Goal: Task Accomplishment & Management: Complete application form

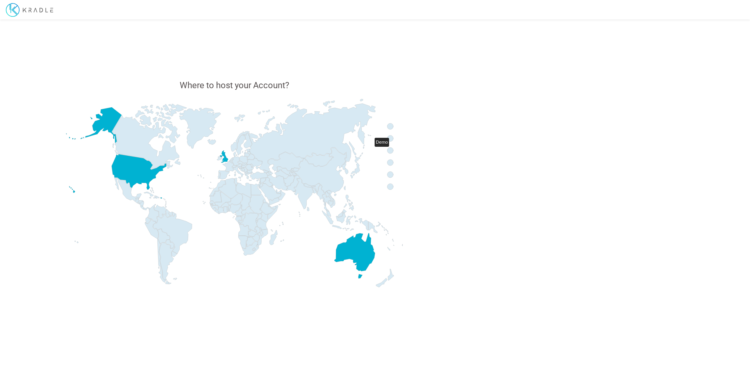
click at [393, 150] on icon at bounding box center [390, 151] width 6 height 6
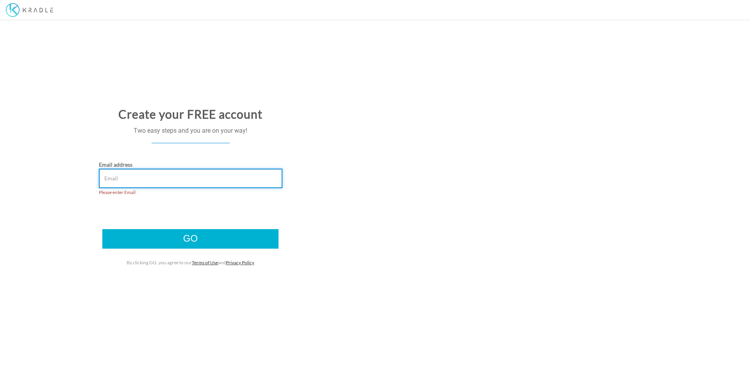
click at [119, 183] on input "Email address" at bounding box center [191, 179] width 184 height 20
click at [117, 183] on input "Email address" at bounding box center [191, 179] width 184 height 20
paste input "tixixo4577@cavoyar.com"
type input "tixixo4577@cavoyar.com"
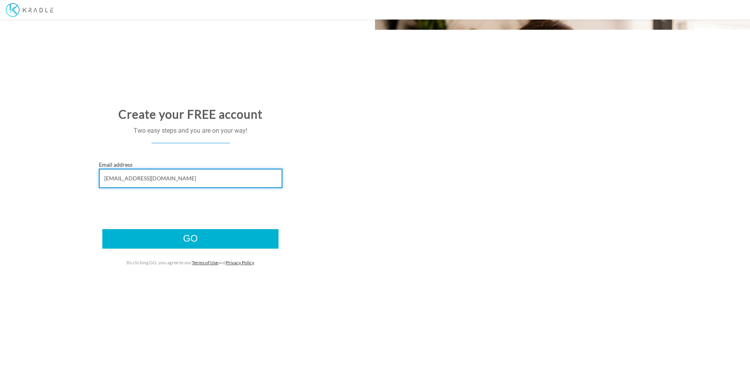
click at [102, 229] on input "Go" at bounding box center [190, 239] width 176 height 20
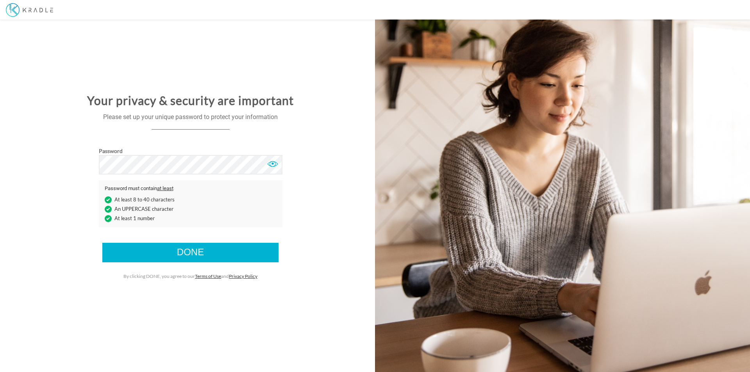
click at [274, 167] on div at bounding box center [273, 164] width 12 height 12
click at [229, 252] on input "Done" at bounding box center [190, 253] width 176 height 20
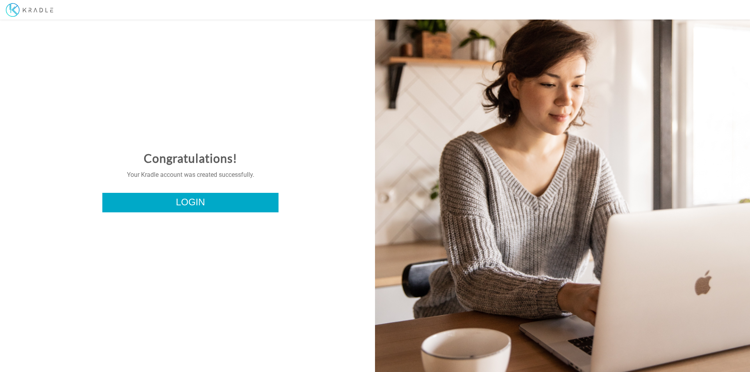
click at [188, 202] on link "Login" at bounding box center [190, 203] width 176 height 20
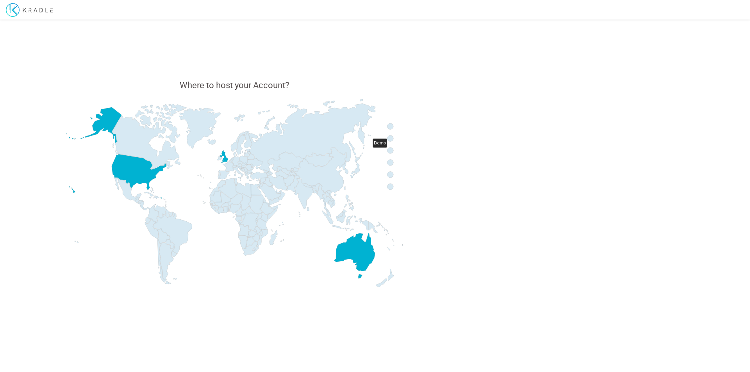
click at [391, 151] on icon at bounding box center [390, 151] width 6 height 6
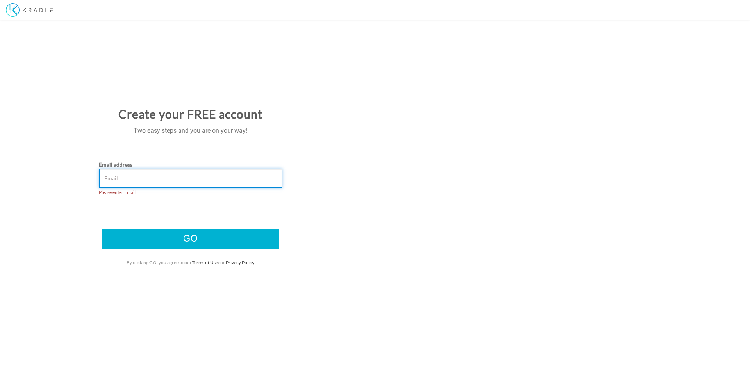
click at [120, 181] on input "Email address" at bounding box center [191, 179] width 184 height 20
paste input "tixixo4577@cavoyar.com"
type input "tixixo4577@cavoyar.com"
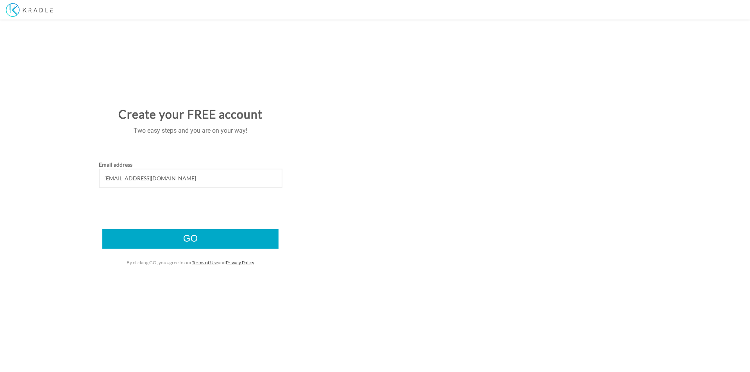
click at [170, 241] on input "Go" at bounding box center [190, 239] width 176 height 20
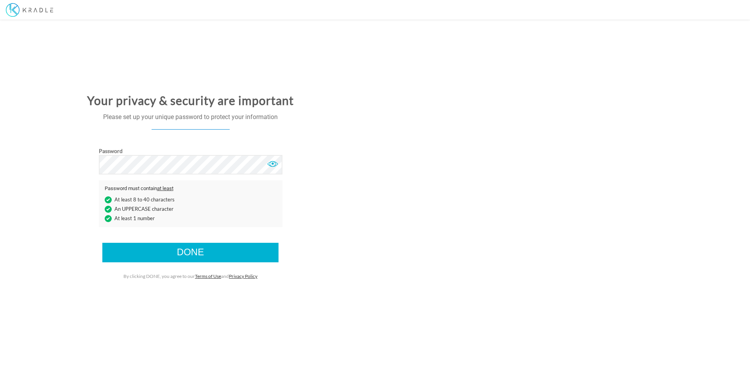
click at [268, 156] on div "Password" at bounding box center [191, 160] width 184 height 27
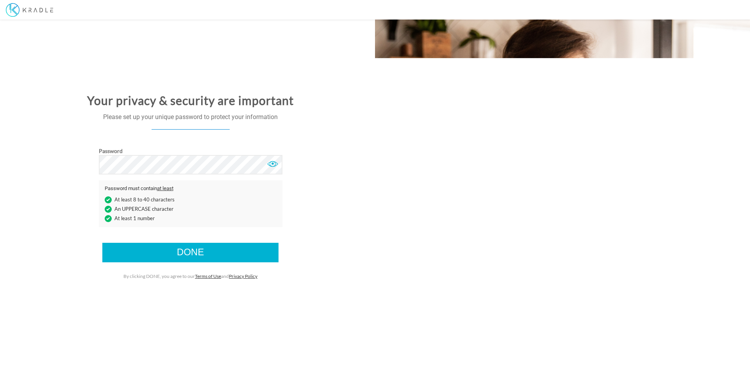
click at [271, 163] on div at bounding box center [273, 164] width 12 height 12
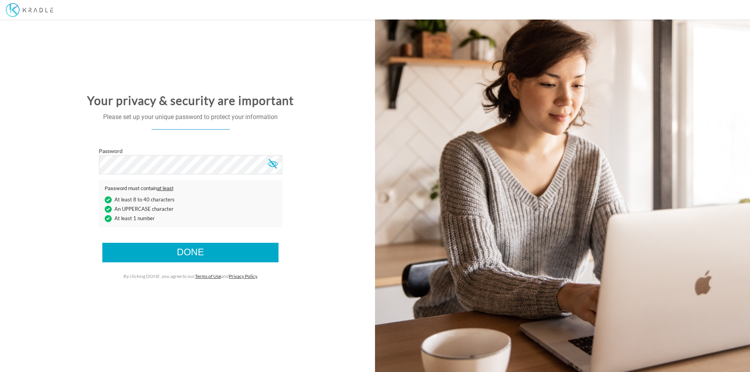
click at [193, 252] on input "Done" at bounding box center [190, 253] width 176 height 20
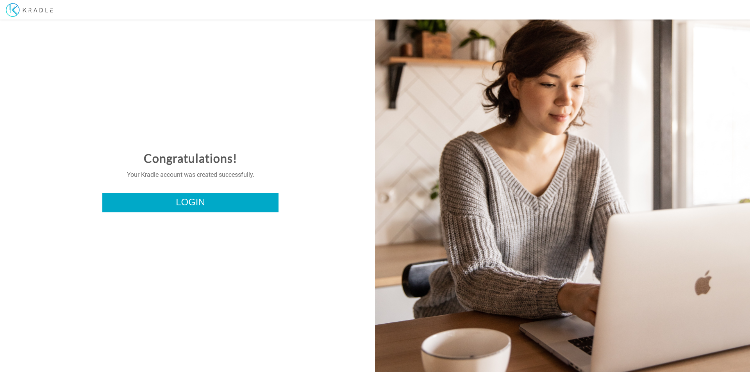
click at [190, 208] on link "Login" at bounding box center [190, 203] width 176 height 20
